Goal: Information Seeking & Learning: Learn about a topic

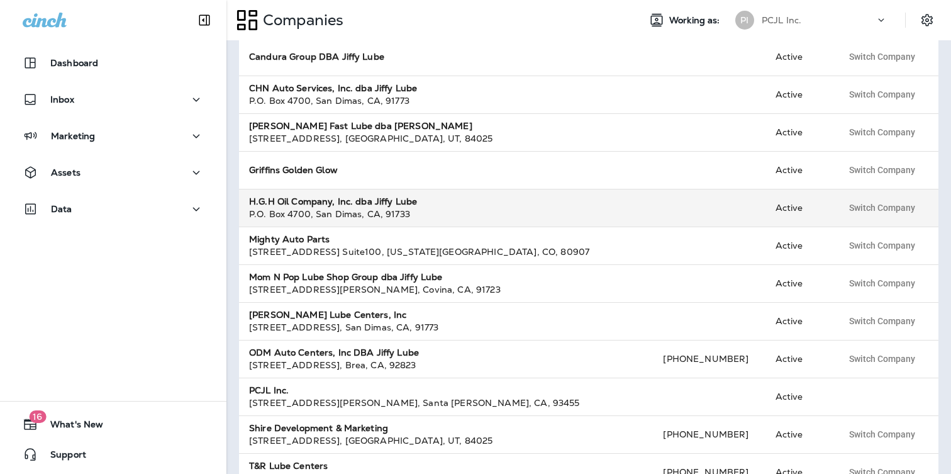
scroll to position [274, 0]
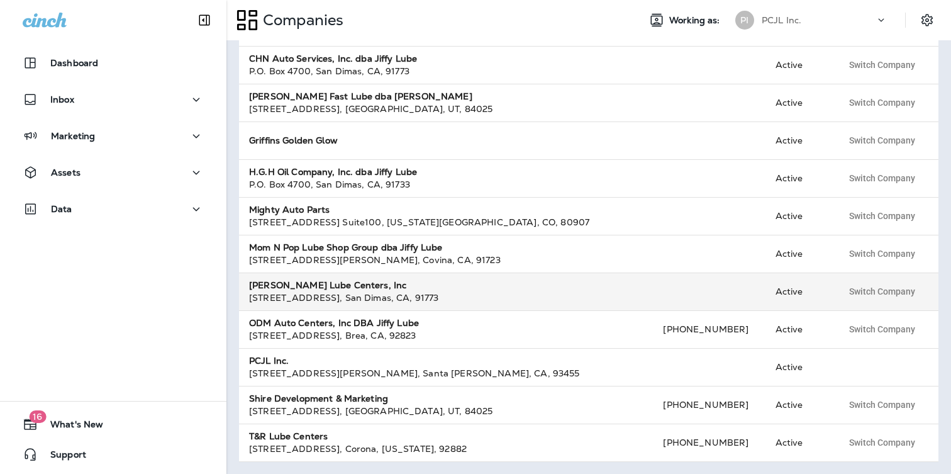
click at [341, 289] on strong "[PERSON_NAME] Lube Centers, Inc" at bounding box center [327, 284] width 157 height 11
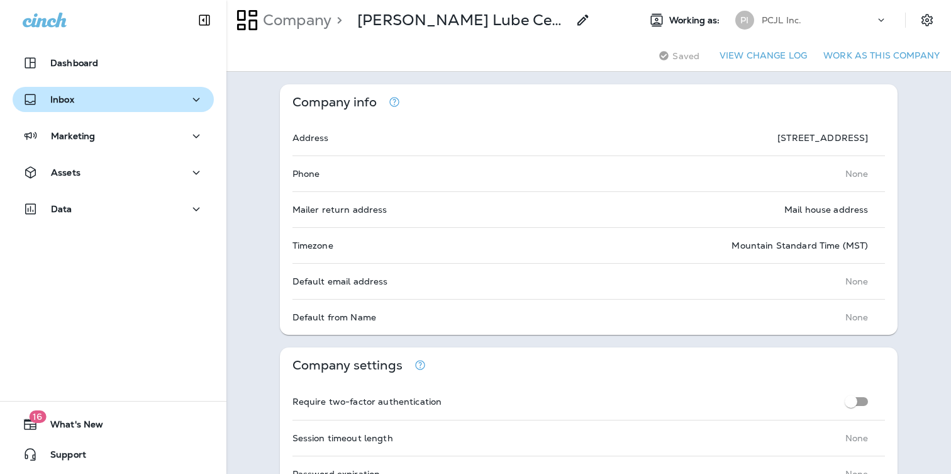
click at [129, 92] on div "Inbox" at bounding box center [113, 100] width 181 height 16
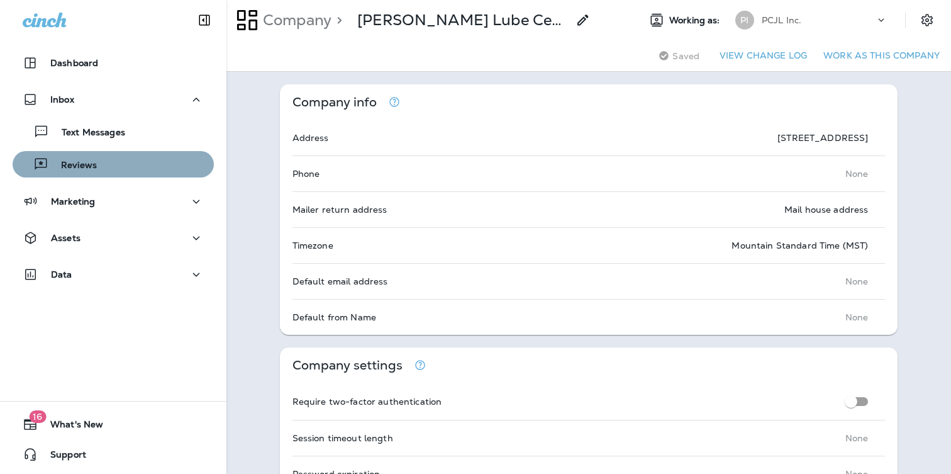
click at [119, 162] on div "Reviews" at bounding box center [113, 164] width 191 height 19
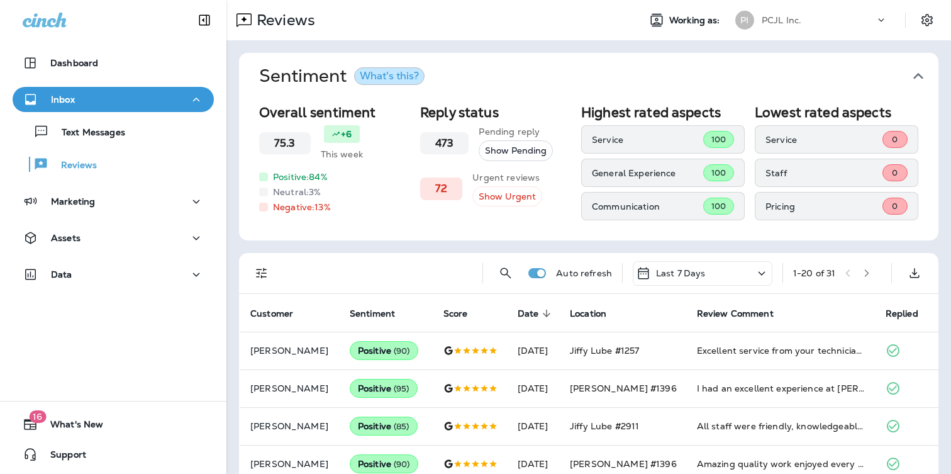
click at [831, 4] on div "Reviews Working as: PI PCJL Inc." at bounding box center [589, 20] width 725 height 40
click at [817, 28] on div "PCJL Inc." at bounding box center [818, 20] width 113 height 19
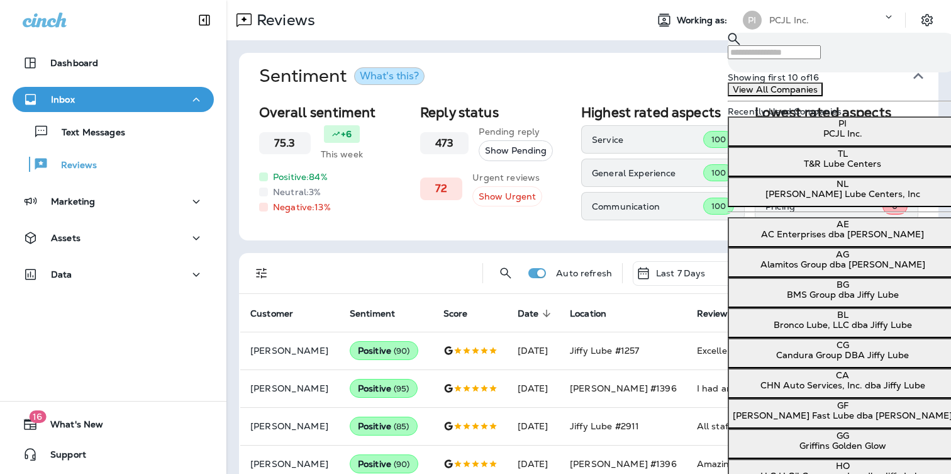
scroll to position [152, 0]
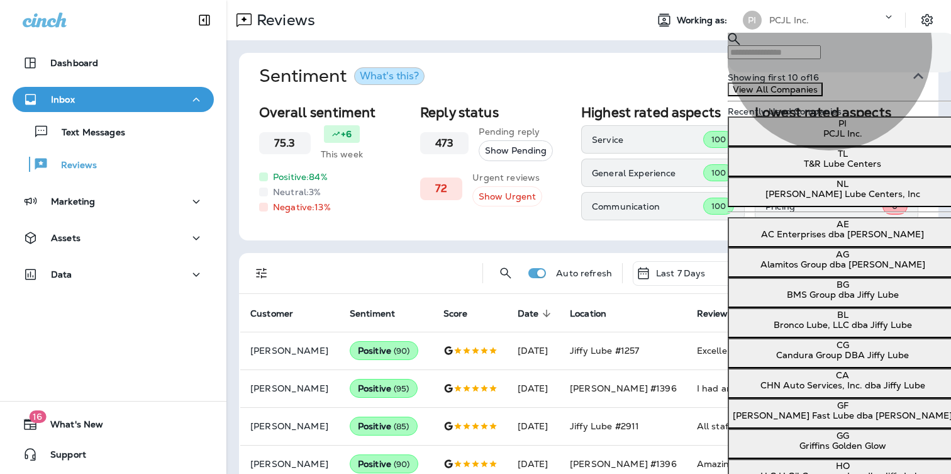
click at [831, 410] on p "[PERSON_NAME] Fast Lube dba [PERSON_NAME]" at bounding box center [843, 415] width 220 height 10
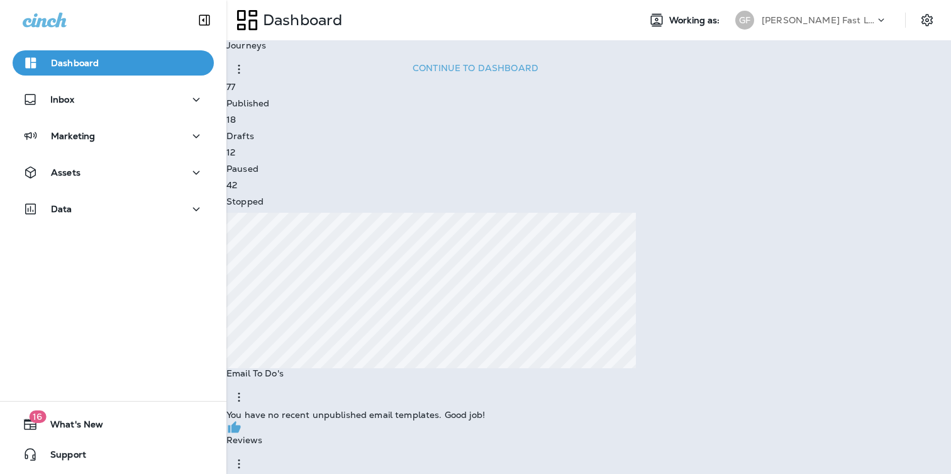
click at [78, 48] on p "Go to Reviews" at bounding box center [41, 42] width 73 height 12
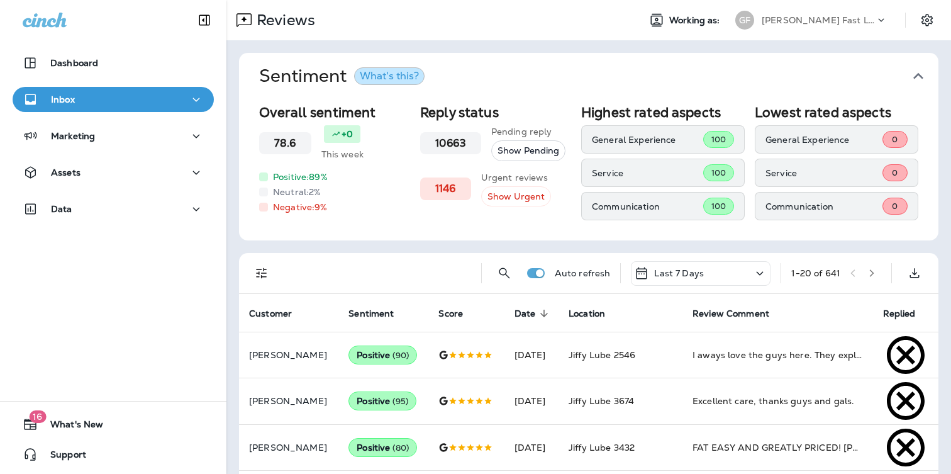
click at [720, 272] on div "Last 7 Days" at bounding box center [701, 273] width 140 height 25
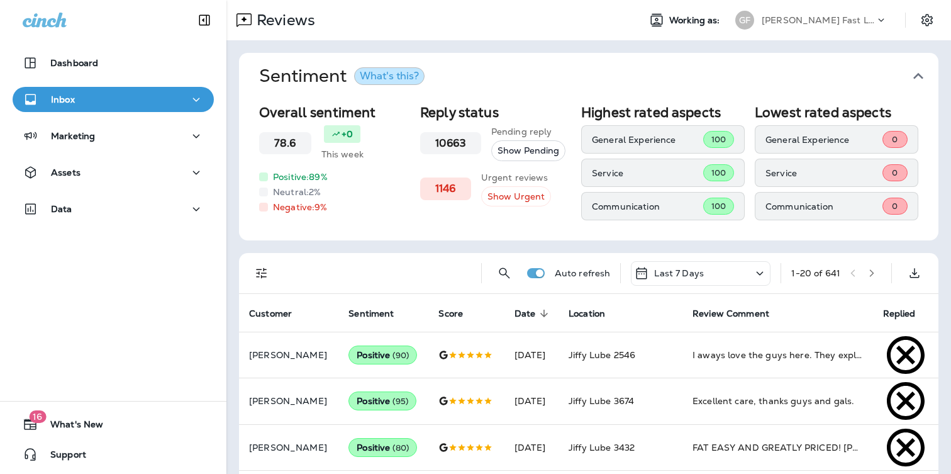
click at [262, 276] on icon "Filters" at bounding box center [261, 273] width 11 height 11
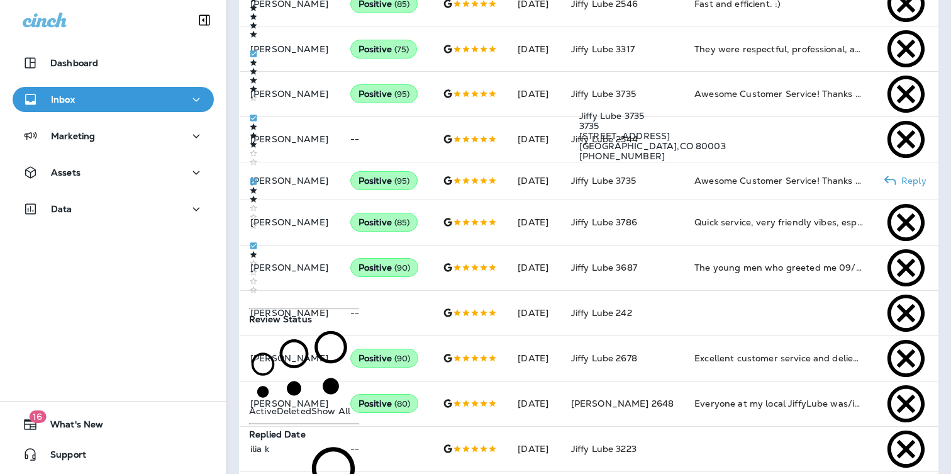
scroll to position [624, 0]
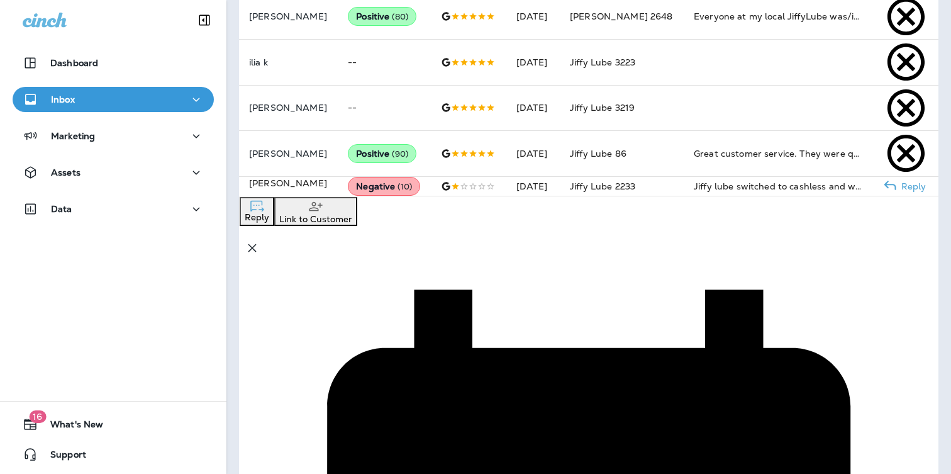
scroll to position [1034, 0]
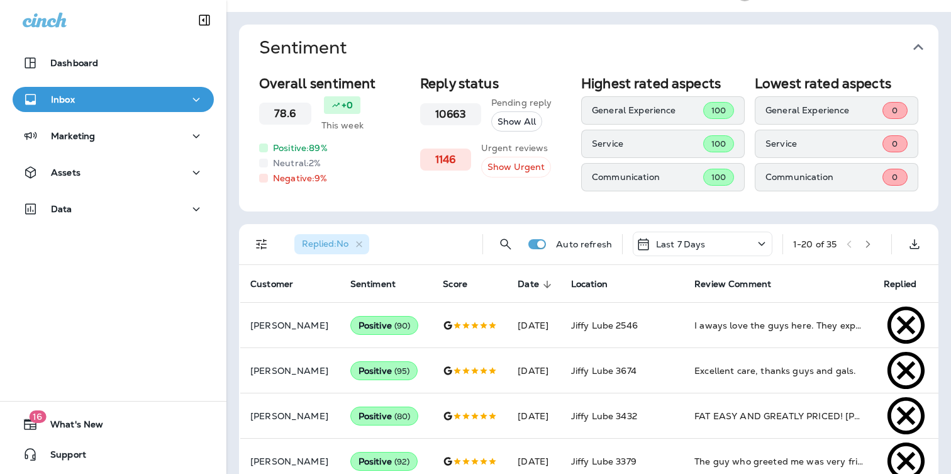
scroll to position [0, 0]
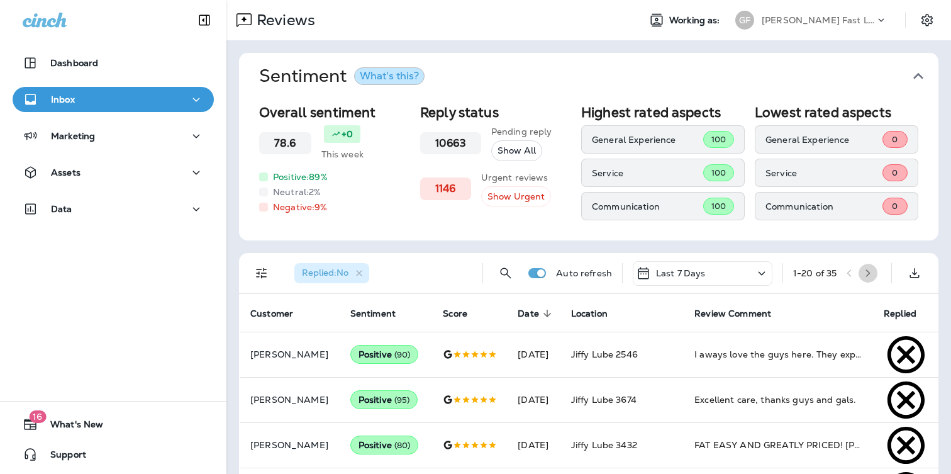
click at [873, 272] on icon "button" at bounding box center [868, 273] width 9 height 9
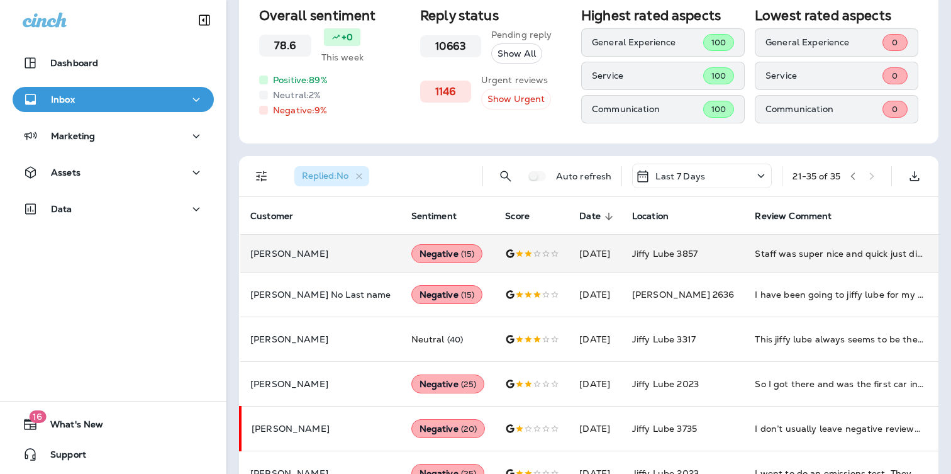
click at [755, 254] on div "Staff was super nice and quick just didn’t seem anyone knew what they were doin…" at bounding box center [839, 253] width 169 height 13
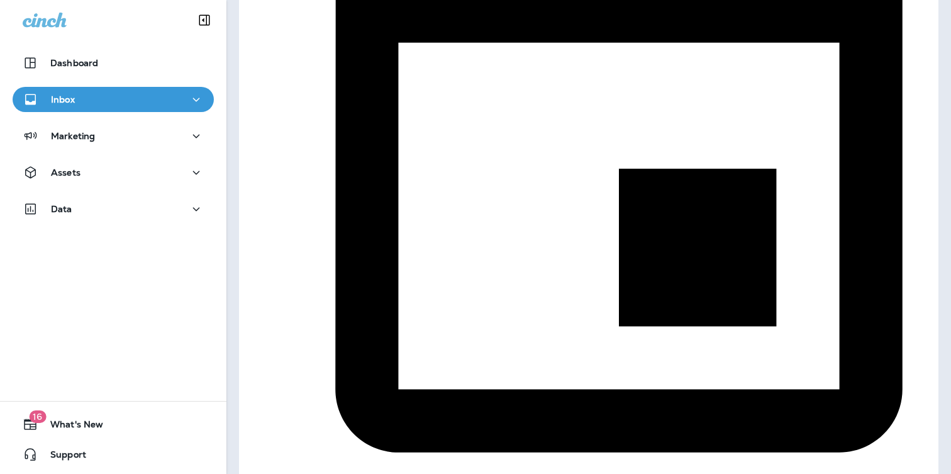
scroll to position [689, 0]
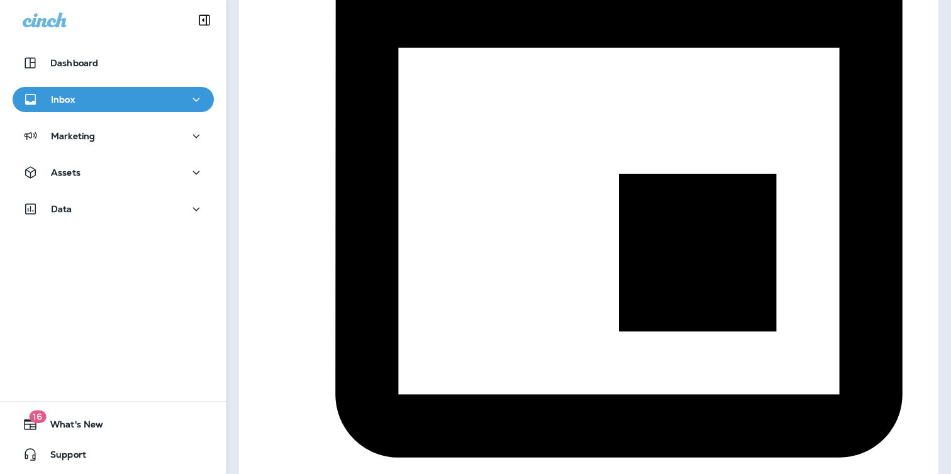
scroll to position [406, 0]
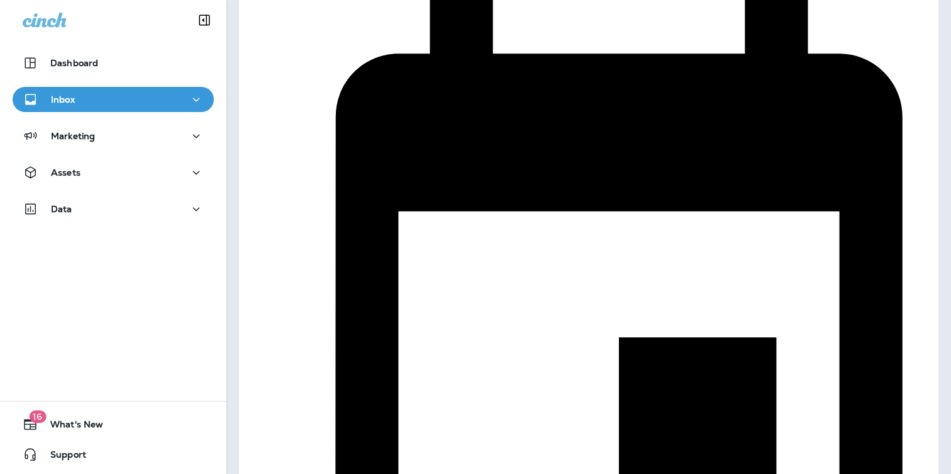
scroll to position [568, 0]
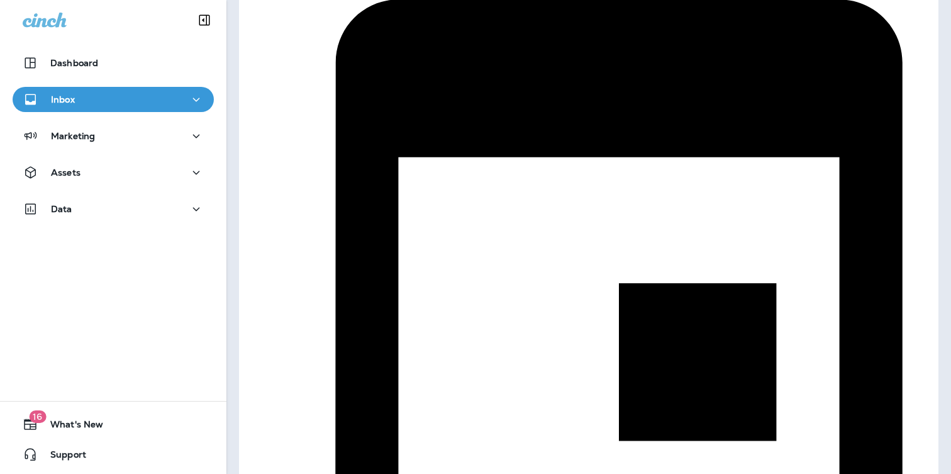
scroll to position [652, 0]
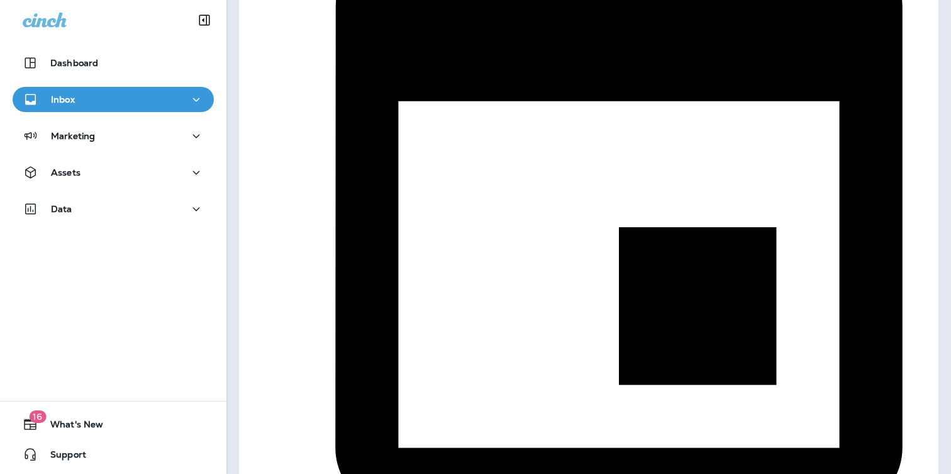
scroll to position [828, 0]
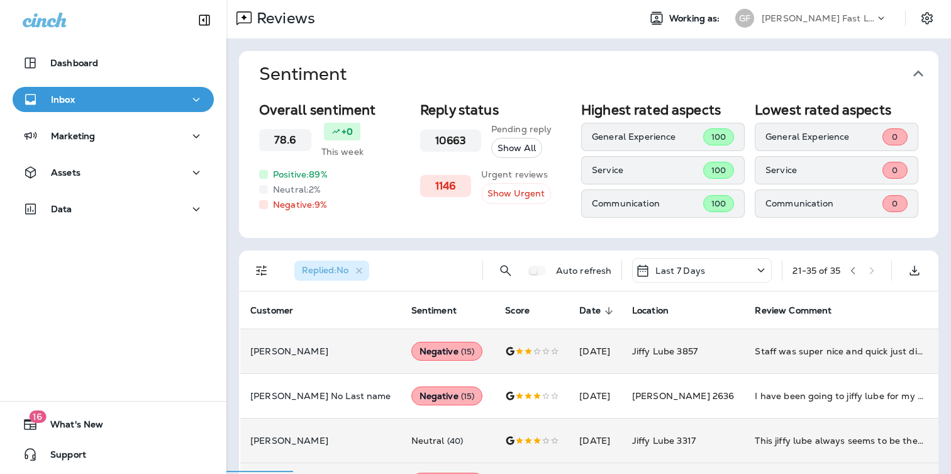
scroll to position [0, 0]
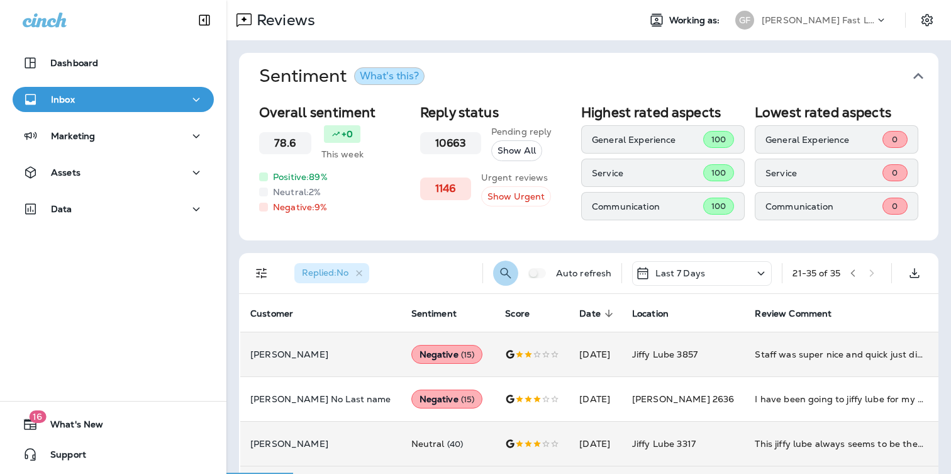
click at [500, 269] on icon "Search Reviews" at bounding box center [505, 273] width 11 height 11
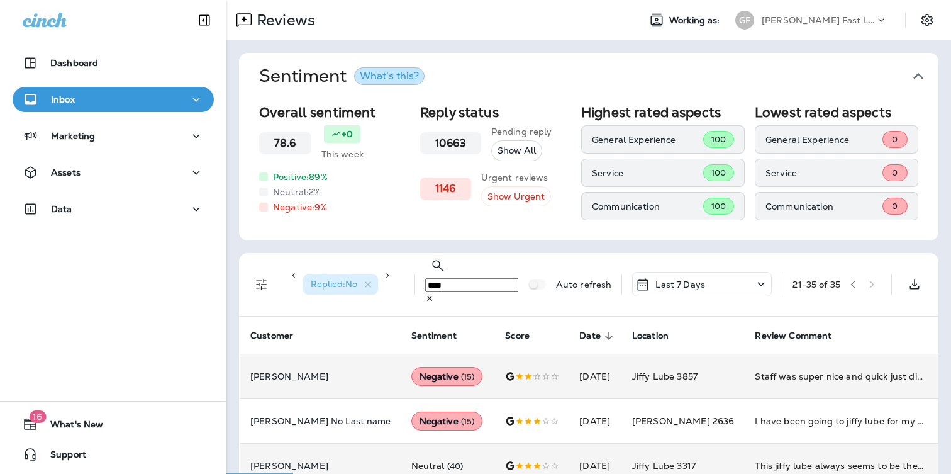
type input "****"
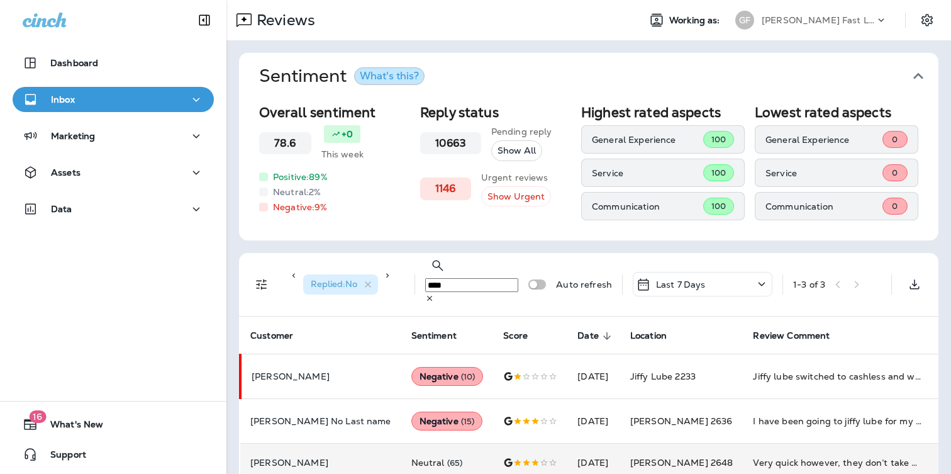
click at [799, 456] on div "Very quick however, they don’t take cash." at bounding box center [837, 462] width 169 height 13
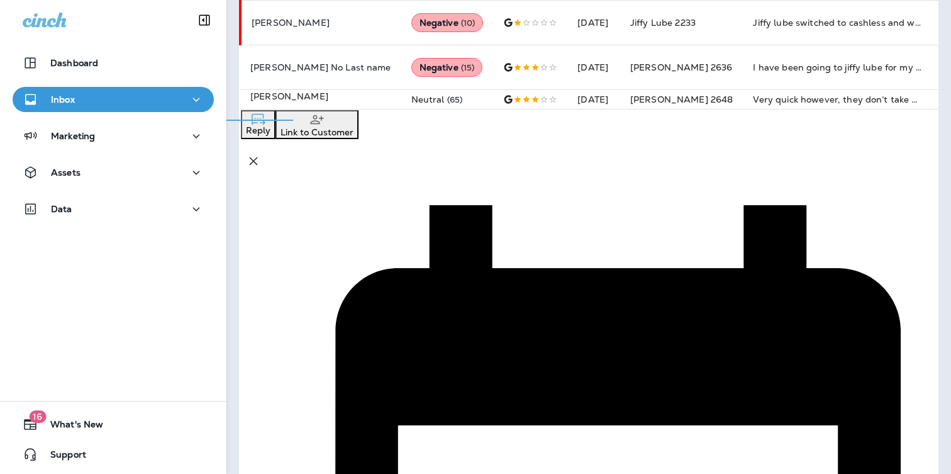
scroll to position [352, 0]
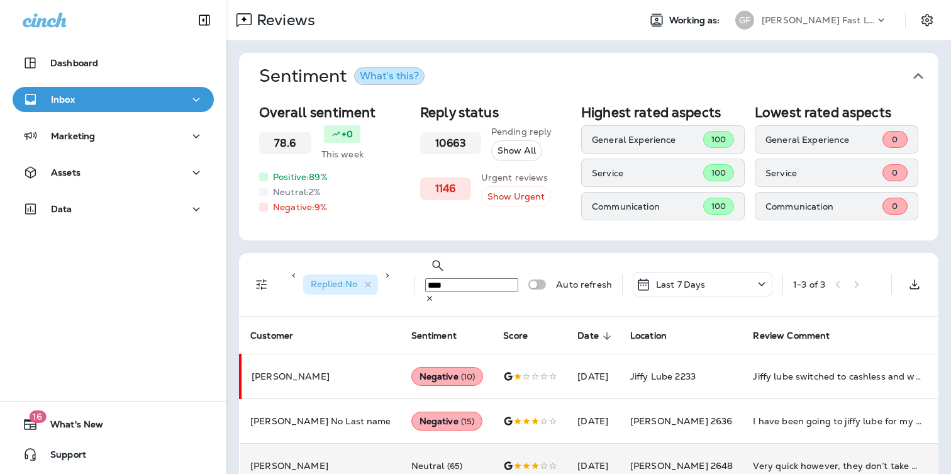
click at [768, 276] on icon at bounding box center [761, 284] width 15 height 16
click at [685, 200] on p "Last 30 Days" at bounding box center [703, 205] width 196 height 10
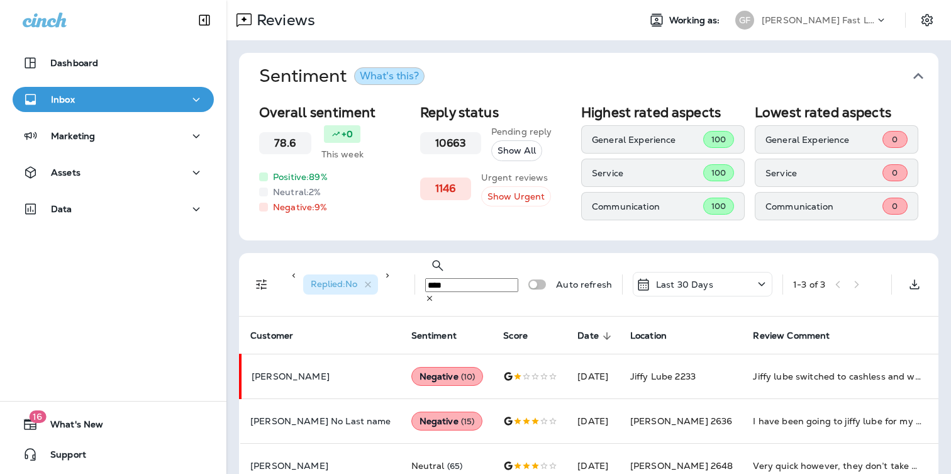
click at [432, 278] on input "****" at bounding box center [471, 285] width 93 height 14
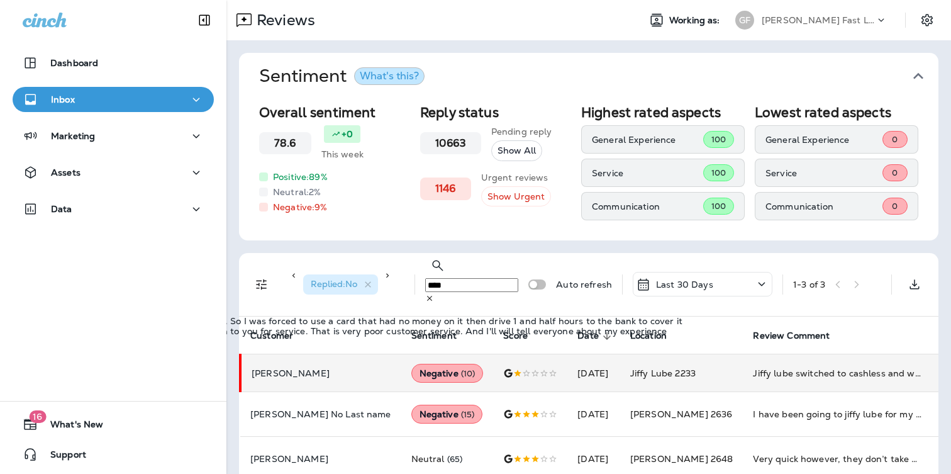
click at [753, 367] on div "Jiffy lube switched to cashless and was not informed of it until after service …" at bounding box center [837, 373] width 169 height 13
